Goal: Transaction & Acquisition: Purchase product/service

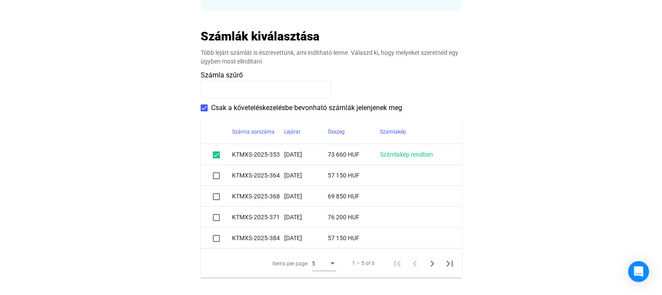
scroll to position [174, 0]
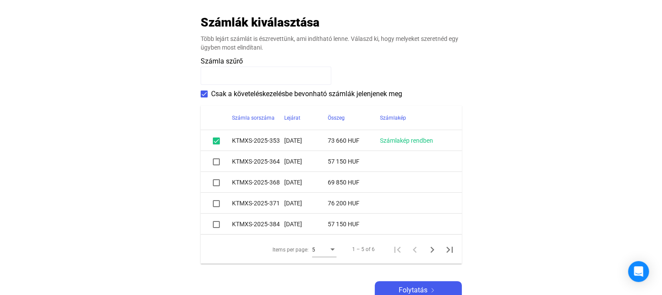
click at [214, 162] on span at bounding box center [216, 161] width 7 height 7
click at [215, 185] on span at bounding box center [216, 182] width 7 height 7
click at [216, 201] on span at bounding box center [216, 203] width 7 height 7
click at [216, 226] on span at bounding box center [216, 224] width 7 height 7
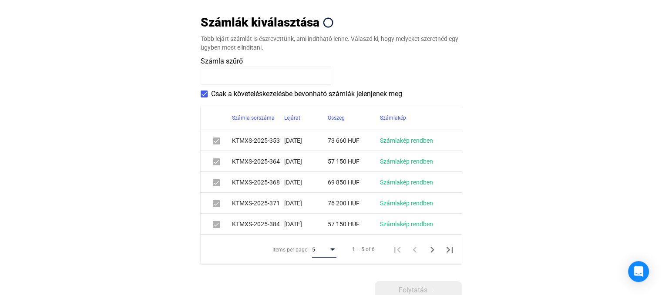
click at [334, 248] on div "Items per page:" at bounding box center [333, 249] width 8 height 7
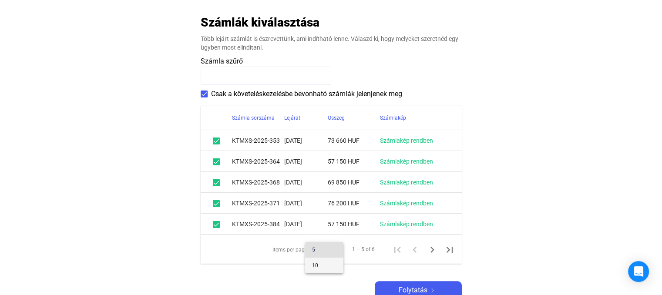
click at [326, 265] on span "10" at bounding box center [324, 265] width 24 height 10
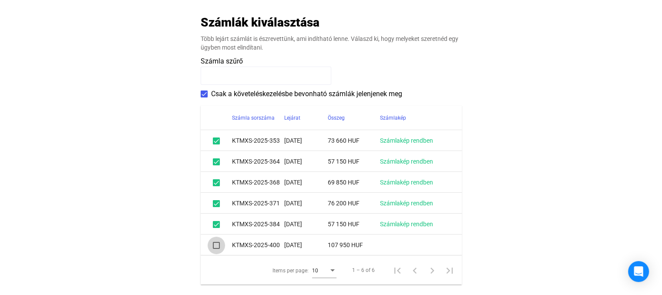
click at [216, 249] on span at bounding box center [216, 245] width 7 height 7
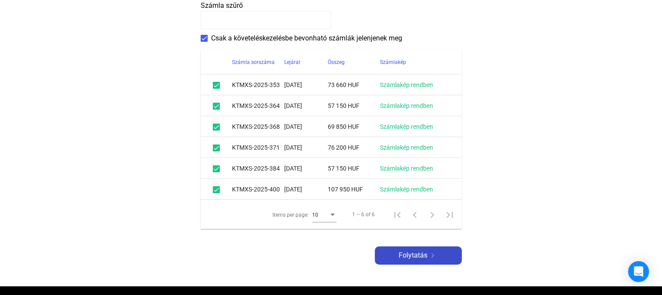
scroll to position [305, 0]
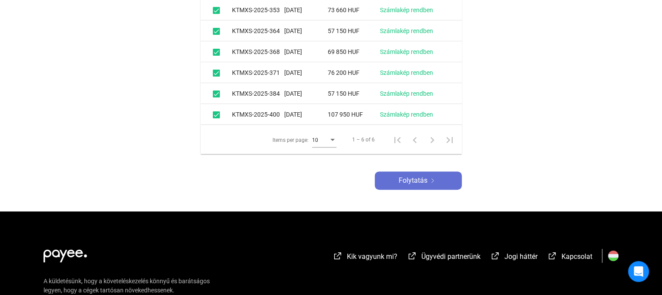
click at [412, 185] on span "Folytatás" at bounding box center [413, 180] width 29 height 10
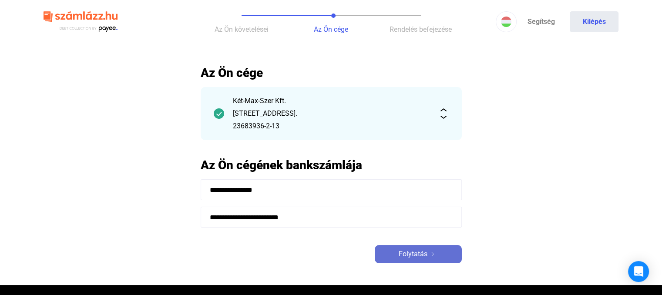
click at [425, 248] on button "Folytatás" at bounding box center [418, 254] width 87 height 18
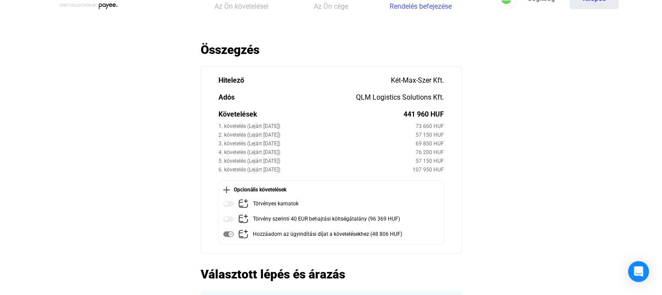
scroll to position [44, 0]
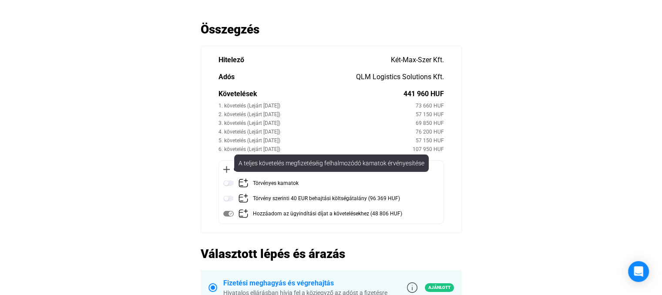
drag, startPoint x: 224, startPoint y: 182, endPoint x: 239, endPoint y: 185, distance: 15.8
click at [225, 182] on img at bounding box center [228, 183] width 10 height 10
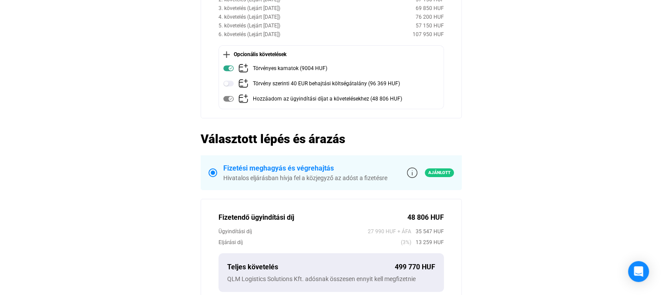
scroll to position [174, 0]
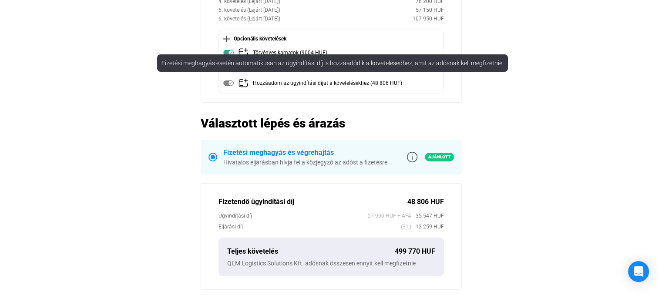
click at [228, 72] on mat-tooltip-component "Fizetési meghagyás esetén automatikusan az ügyindítási díj is hozzáadódik a köv…" at bounding box center [332, 63] width 363 height 30
click at [226, 68] on div "Fizetési meghagyás esetén automatikusan az ügyindítási díj is hozzáadódik a köv…" at bounding box center [332, 62] width 351 height 17
click at [233, 86] on img at bounding box center [228, 83] width 10 height 10
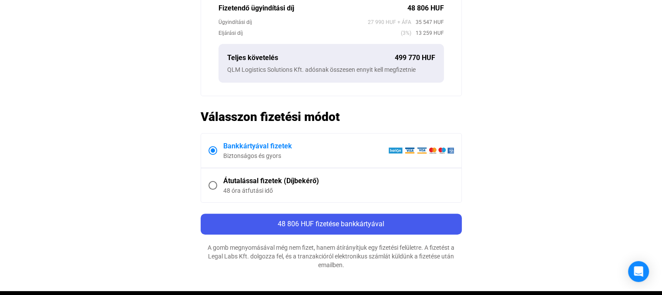
scroll to position [479, 0]
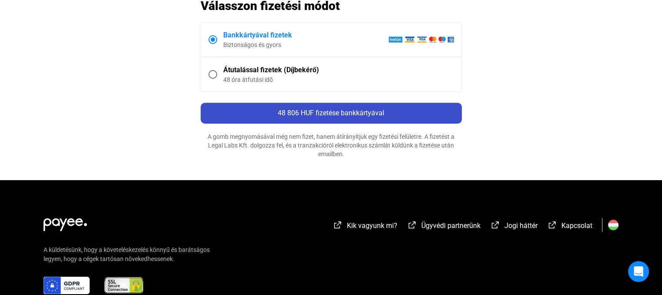
click at [321, 115] on span "48 806 HUF fizetése bankkártyával" at bounding box center [331, 113] width 107 height 8
